Goal: Transaction & Acquisition: Purchase product/service

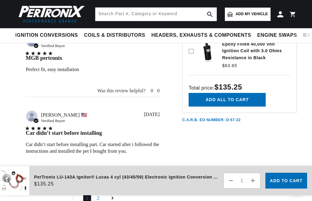
scroll to position [416, 0]
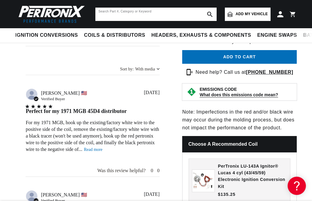
click at [133, 11] on input "text" at bounding box center [155, 14] width 121 height 13
type input "lu143a0"
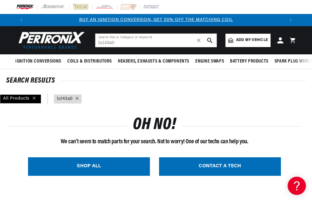
click at [114, 164] on link "SHOP ALL" at bounding box center [89, 167] width 122 height 19
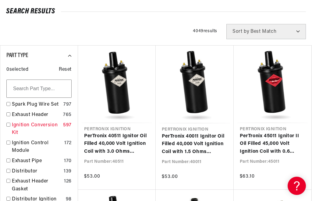
scroll to position [0, 257]
click at [7, 124] on input "checkbox" at bounding box center [8, 125] width 4 height 4
checkbox input "false"
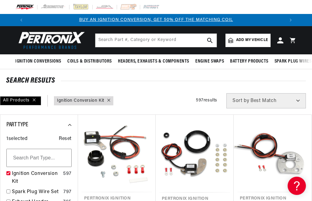
click at [259, 37] on link "Add my vehicle" at bounding box center [247, 40] width 45 height 13
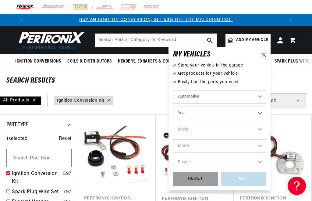
click at [173, 90] on select "Automotive Agricultural Industrial Marine Motorcycle" at bounding box center [219, 96] width 93 height 13
click option "Automotive" at bounding box center [0, 0] width 0 height 0
select select "1975"
click option "1975" at bounding box center [0, 0] width 0 height 0
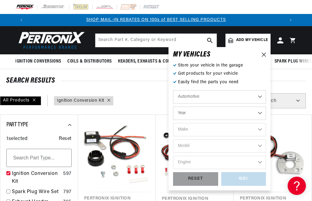
select select "1975"
select select "Ford"
click option "Ford" at bounding box center [0, 0] width 0 height 0
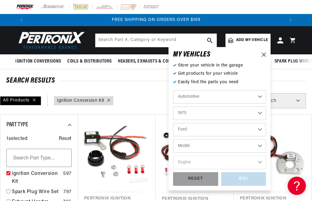
click at [173, 123] on select "Alfa Romeo American Motors Audi [GEOGRAPHIC_DATA] BMW Buick Cadillac Checker Ch…" at bounding box center [219, 129] width 93 height 13
click option "Chevrolet" at bounding box center [0, 0] width 0 height 0
select select "Chevrolet"
click at [173, 140] on select "Model [GEOGRAPHIC_DATA] C10 C10 Suburban C20 C20 Suburban C30 C50 [GEOGRAPHIC_D…" at bounding box center [219, 146] width 93 height 13
select select "C50"
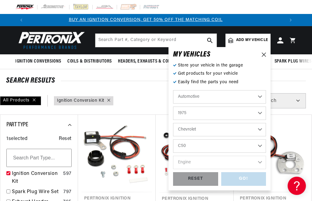
click option "C50" at bounding box center [0, 0] width 0 height 0
click at [173, 156] on select "Engine 366cid / 6.0L" at bounding box center [219, 162] width 93 height 13
click at [193, 160] on select "Engine 366cid / 6.0L" at bounding box center [219, 162] width 93 height 13
click at [173, 156] on select "Engine 366cid / 6.0L" at bounding box center [219, 162] width 93 height 13
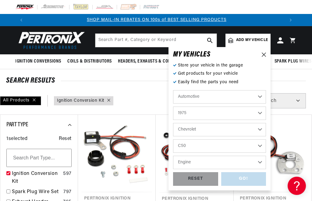
scroll to position [0, 257]
click at [186, 147] on div "Automotive Agricultural Industrial Marine Motorcycle 2022 2021 2020 2019 2018 2…" at bounding box center [219, 131] width 93 height 82
click at [173, 140] on select "Bel Air C10 C10 Suburban C20 C20 Suburban C30 C50 [GEOGRAPHIC_DATA] Caprice Cor…" at bounding box center [219, 146] width 93 height 13
click option "C30" at bounding box center [0, 0] width 0 height 0
select select "C30"
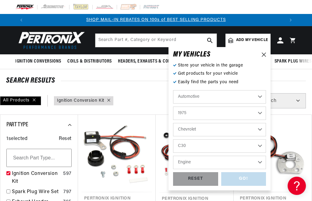
click at [173, 156] on select "Engine 5.0L 350cid / 5.7L 400cid / 6.6L 454cid / 7.4L" at bounding box center [219, 162] width 93 height 13
select select "350cid-5.7L"
click option "350cid / 5.7L" at bounding box center [0, 0] width 0 height 0
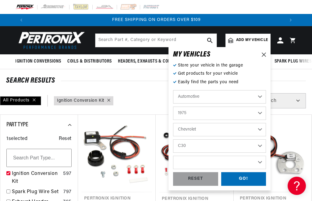
select select "350cid-5.7L"
click at [254, 177] on div "GO!" at bounding box center [243, 180] width 45 height 14
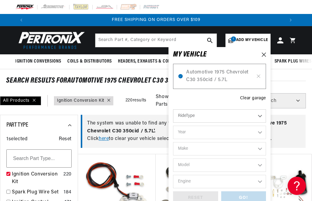
click at [173, 110] on select "RideType ...loading..." at bounding box center [219, 116] width 93 height 13
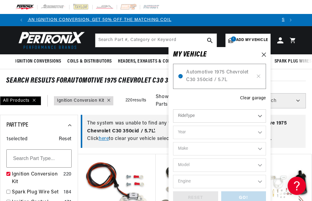
click at [228, 113] on select "RideType ...loading..." at bounding box center [219, 116] width 93 height 13
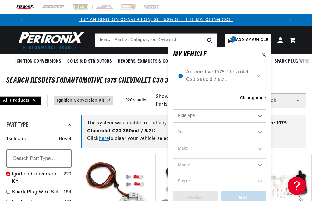
click at [215, 96] on div "Automotive 1975 Chevrolet C30 350cid / 5.7L Clear garage RideType ...loading...…" at bounding box center [219, 132] width 93 height 148
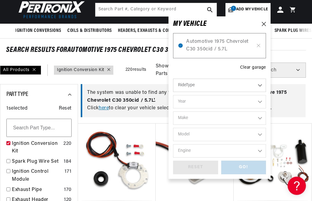
scroll to position [35, 0]
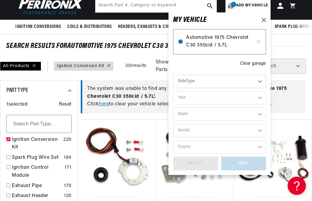
click at [221, 40] on span "Automotive 1975 Chevrolet C30 350cid / 5.7L" at bounding box center [219, 42] width 67 height 16
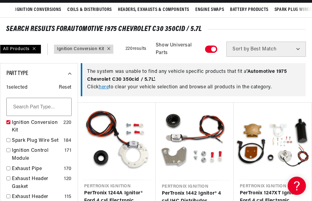
scroll to position [0, 257]
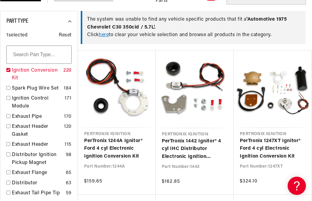
click at [33, 72] on link "Ignition Conversion Kit" at bounding box center [36, 75] width 49 height 16
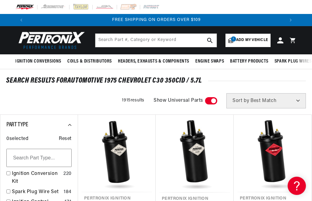
scroll to position [0, 514]
click at [175, 80] on div "SEARCH RESULTS FOR Automotive 1975 Chevrolet C30 350cid / 5.7L" at bounding box center [156, 81] width 300 height 6
click at [254, 40] on span "Add my vehicle" at bounding box center [252, 40] width 32 height 6
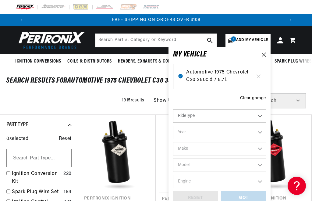
click at [204, 78] on span "Automotive 1975 Chevrolet C30 350cid / 5.7L" at bounding box center [219, 77] width 67 height 16
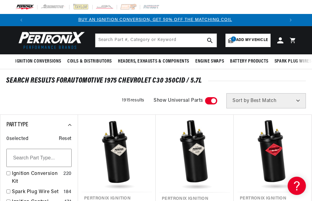
scroll to position [0, 0]
click at [10, 174] on div "Ignition Conversion Kit 220" at bounding box center [38, 179] width 65 height 18
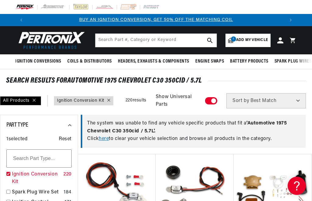
checkbox input "true"
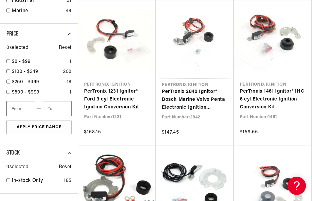
scroll to position [451, 0]
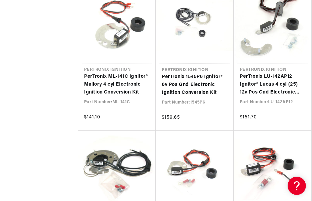
scroll to position [1041, 0]
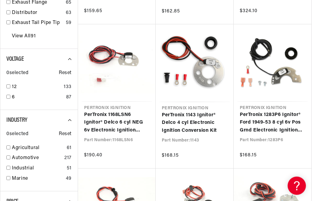
scroll to position [312, 0]
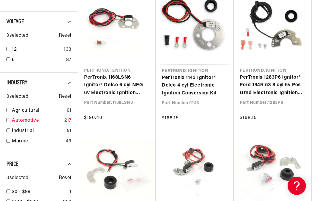
click at [12, 119] on link "Automotive" at bounding box center [37, 121] width 50 height 8
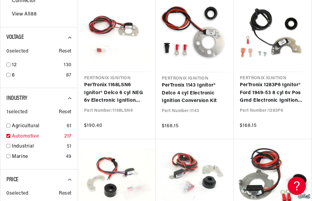
checkbox input "true"
click at [16, 65] on link "12" at bounding box center [36, 65] width 49 height 8
checkbox input "true"
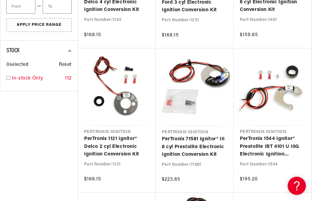
scroll to position [416, 0]
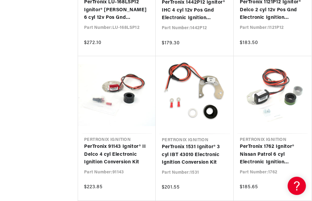
scroll to position [1006, 0]
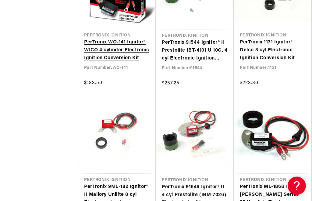
scroll to position [1561, 0]
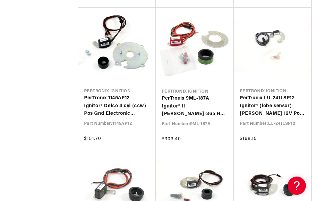
scroll to position [2186, 0]
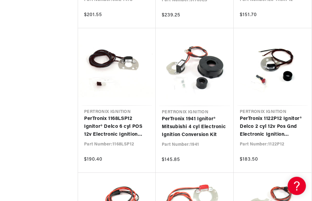
scroll to position [2741, 0]
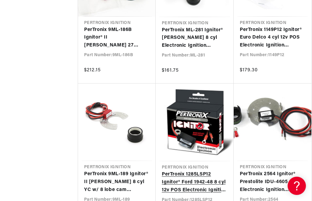
scroll to position [3435, 0]
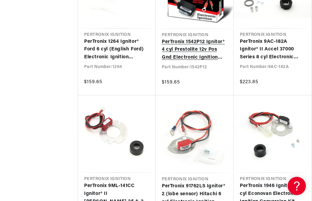
scroll to position [4025, 0]
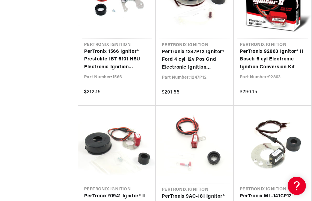
scroll to position [4580, 0]
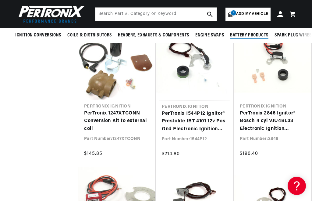
scroll to position [1804, 0]
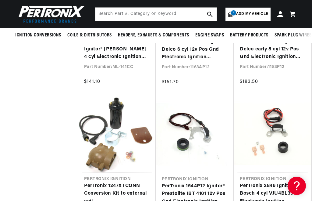
click at [241, 13] on span "Add my vehicle" at bounding box center [252, 14] width 32 height 6
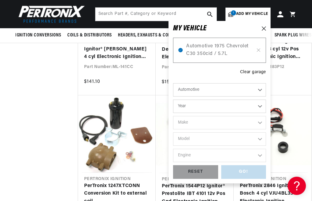
click at [173, 83] on select "Automotive Agricultural Industrial Marine Motorcycle" at bounding box center [219, 89] width 93 height 13
click option "Automotive" at bounding box center [0, 0] width 0 height 0
select select "1967"
click option "1967" at bounding box center [0, 0] width 0 height 0
select select "1967"
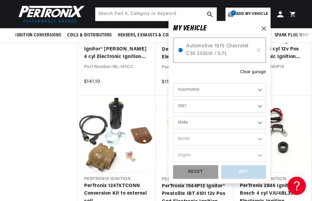
click at [173, 116] on select "Make Alfa Romeo American Motors Aston [PERSON_NAME][GEOGRAPHIC_DATA] [PERSON_NA…" at bounding box center [219, 122] width 93 height 13
select select "Chevrolet"
click option "Chevrolet" at bounding box center [0, 0] width 0 height 0
select select "Chevrolet"
click option "Chevrolet" at bounding box center [0, 0] width 0 height 0
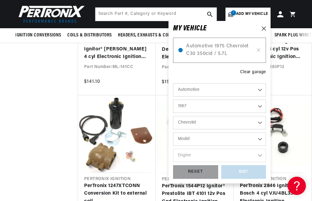
select select "C60"
click option "C60" at bounding box center [0, 0] width 0 height 0
select select "C60"
click at [173, 149] on select "Engine 283cid / 4.6L 327cid / 5.4L 366cid / 6.0L" at bounding box center [219, 155] width 93 height 13
select select "327cid-5.4L"
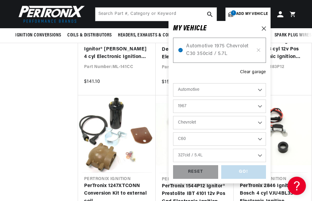
click option "327cid / 5.4L" at bounding box center [0, 0] width 0 height 0
select select "327cid-5.4L"
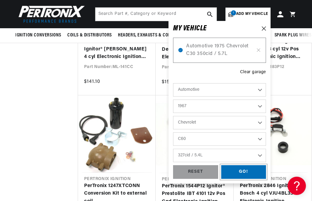
click at [236, 173] on div "GO!" at bounding box center [243, 173] width 45 height 14
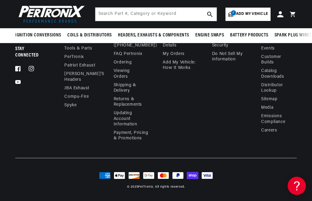
scroll to position [852, 0]
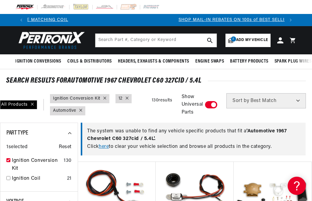
click at [237, 41] on span "Add my vehicle" at bounding box center [252, 40] width 32 height 6
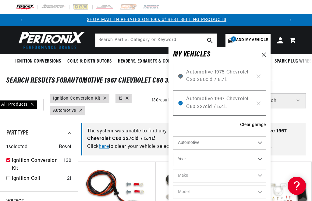
scroll to position [0, 257]
click at [207, 100] on span "Automotive 1967 Chevrolet C60 327cid / 5.4L" at bounding box center [219, 104] width 67 height 16
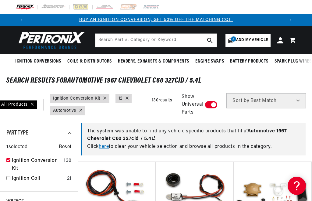
click at [259, 39] on span "Add my vehicle" at bounding box center [252, 40] width 32 height 6
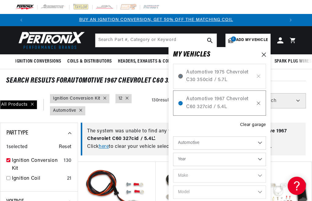
click at [258, 102] on icon at bounding box center [258, 103] width 5 height 5
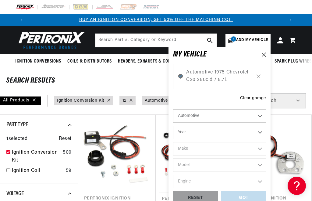
click at [258, 76] on icon at bounding box center [258, 76] width 5 height 5
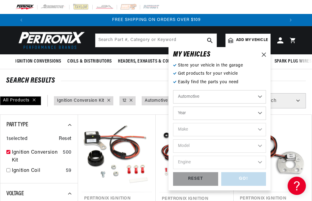
scroll to position [0, 514]
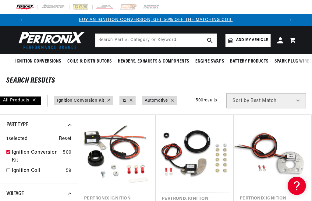
scroll to position [0, 0]
click at [244, 40] on span "Add my vehicle" at bounding box center [252, 40] width 32 height 6
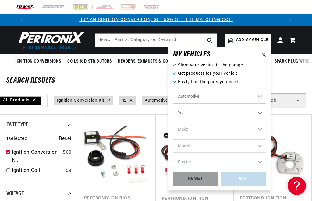
click at [173, 90] on select "Automotive Agricultural Industrial Marine Motorcycle" at bounding box center [219, 96] width 93 height 13
click option "Automotive" at bounding box center [0, 0] width 0 height 0
click at [173, 107] on select "Year [DATE] 2021 2020 2019 2018 2017 2016 2015 2014 2013 2012 2011 2010 2009 20…" at bounding box center [219, 113] width 93 height 13
select select "1969"
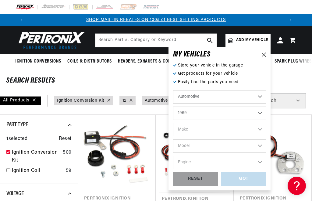
click option "1969" at bounding box center [0, 0] width 0 height 0
select select "1969"
click at [173, 123] on select "Make Alfa Romeo American Motors Aston [PERSON_NAME][GEOGRAPHIC_DATA] [PERSON_NA…" at bounding box center [219, 129] width 93 height 13
select select "Chevrolet"
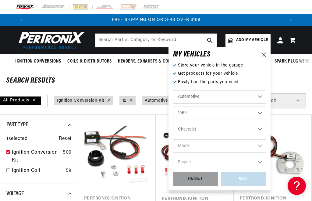
click option "Chevrolet" at bounding box center [0, 0] width 0 height 0
select select "Chevrolet"
select select "C10-Pickup"
click option "C10 Pickup" at bounding box center [0, 0] width 0 height 0
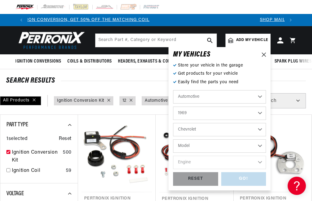
select select "C10-Pickup"
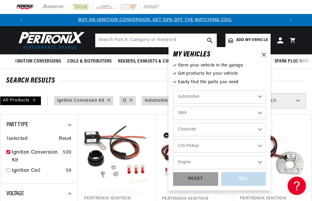
scroll to position [0, 0]
click at [173, 156] on select "Engine 4.6L 6.6L 7.4L 230cid / 3.8L 250cid / 4.1L 292cid / 4.8L 305cid / 5.0L 3…" at bounding box center [219, 162] width 93 height 13
select select "350cid-5.7L"
click option "350cid / 5.7L" at bounding box center [0, 0] width 0 height 0
select select "350cid-5.7L"
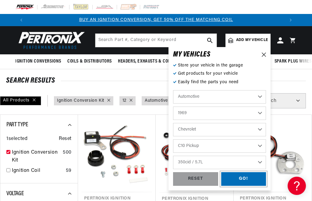
click at [244, 179] on div "GO!" at bounding box center [243, 180] width 45 height 14
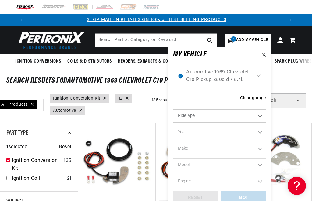
scroll to position [0, 257]
click at [221, 69] on span "Automotive 1969 Chevrolet C10 Pickup 350cid / 5.7L" at bounding box center [219, 77] width 67 height 16
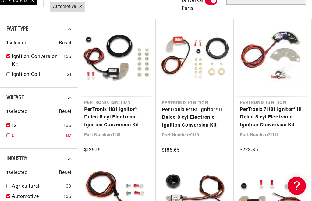
scroll to position [0, 0]
